Goal: Find specific page/section: Find specific page/section

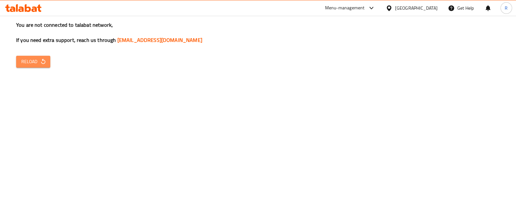
click at [40, 61] on icon "button" at bounding box center [43, 61] width 6 height 6
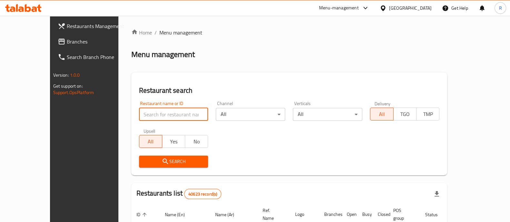
click at [139, 111] on input "search" at bounding box center [173, 114] width 69 height 13
type input "roast inn"
click at [147, 158] on span "Search" at bounding box center [173, 162] width 59 height 8
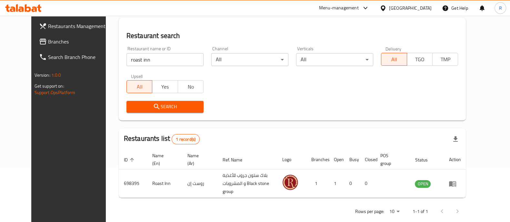
scroll to position [55, 0]
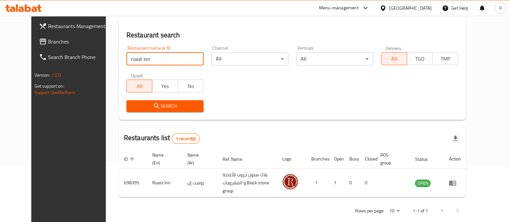
click at [126, 55] on input "roast inn" at bounding box center [164, 59] width 77 height 13
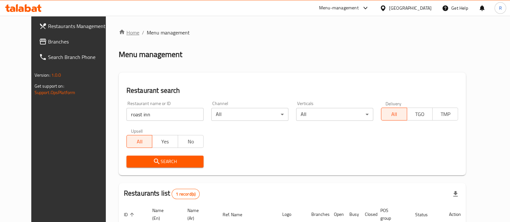
click at [119, 29] on link "Home" at bounding box center [129, 33] width 21 height 8
